Goal: Transaction & Acquisition: Obtain resource

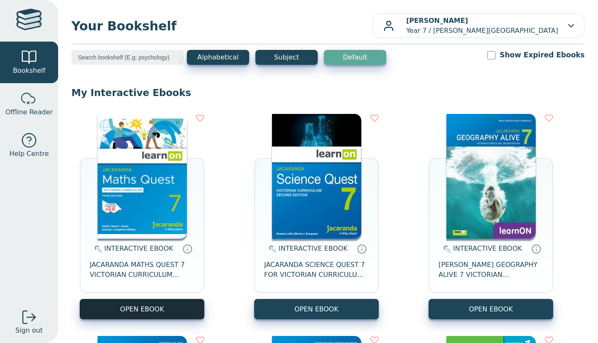
click at [105, 308] on button "OPEN EBOOK" at bounding box center [142, 309] width 125 height 20
click at [151, 310] on button "OPEN EBOOK" at bounding box center [142, 309] width 125 height 20
